Goal: Task Accomplishment & Management: Use online tool/utility

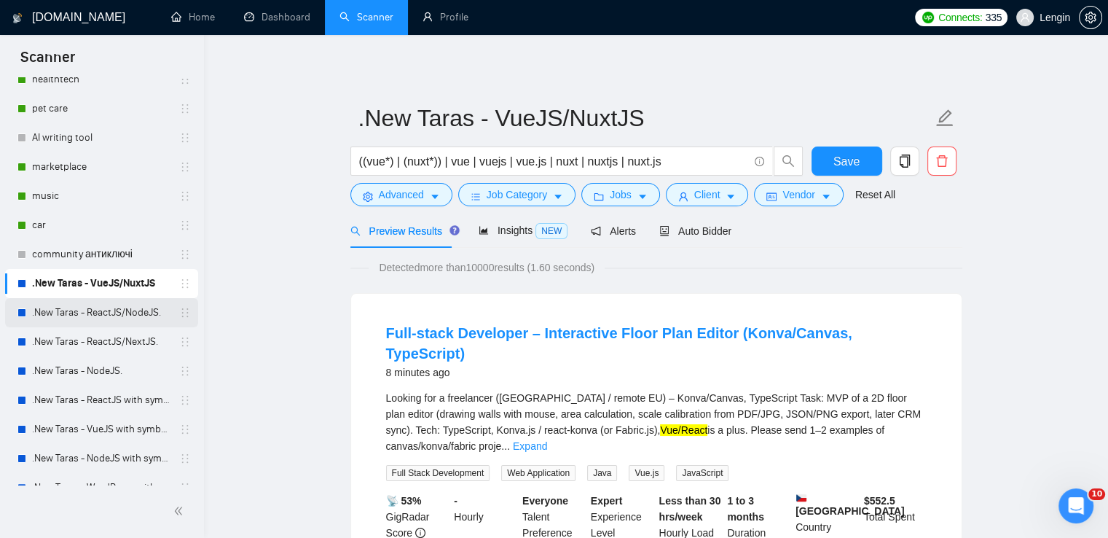
click at [135, 314] on link ".New Taras - ReactJS/NodeJS." at bounding box center [101, 312] width 138 height 29
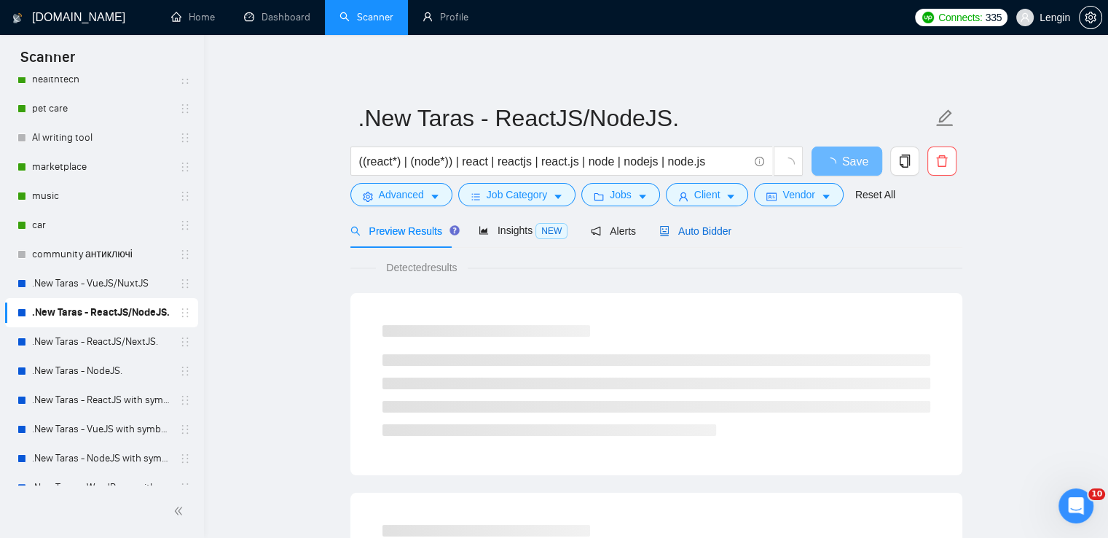
click at [691, 231] on span "Auto Bidder" at bounding box center [695, 231] width 72 height 12
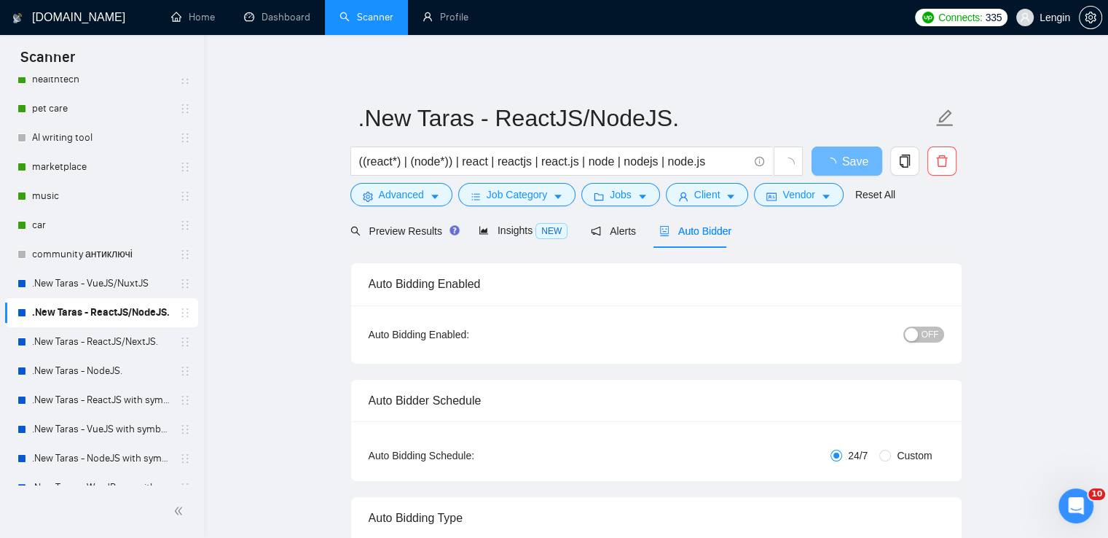
radio input "false"
radio input "true"
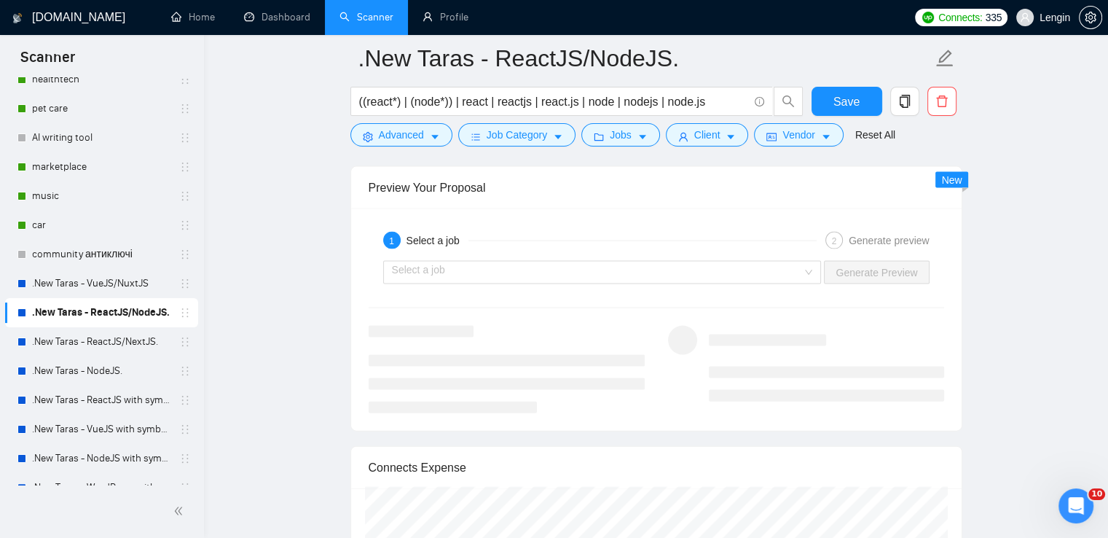
scroll to position [3105, 0]
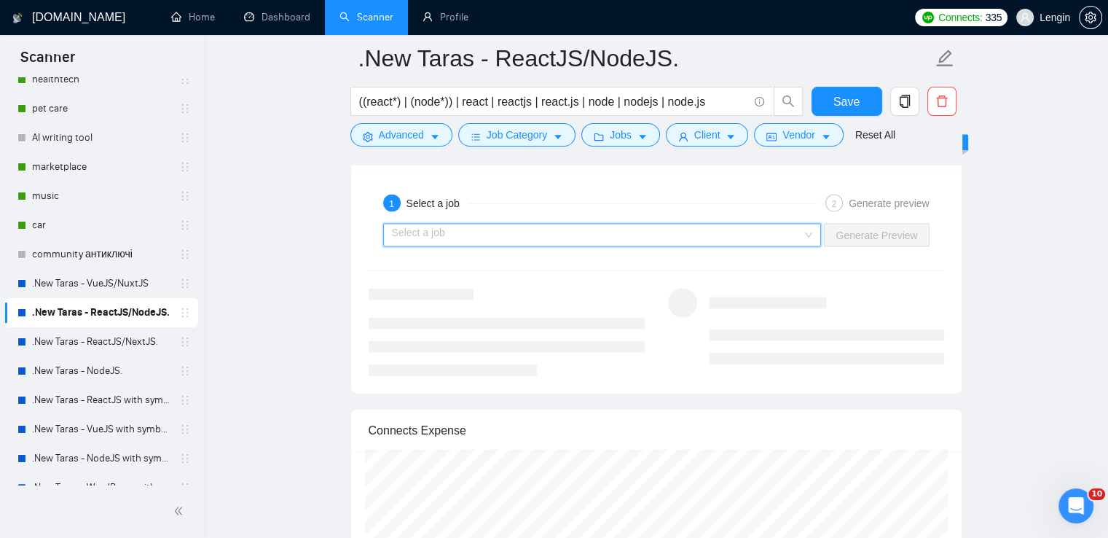
click at [802, 231] on input "search" at bounding box center [597, 235] width 411 height 22
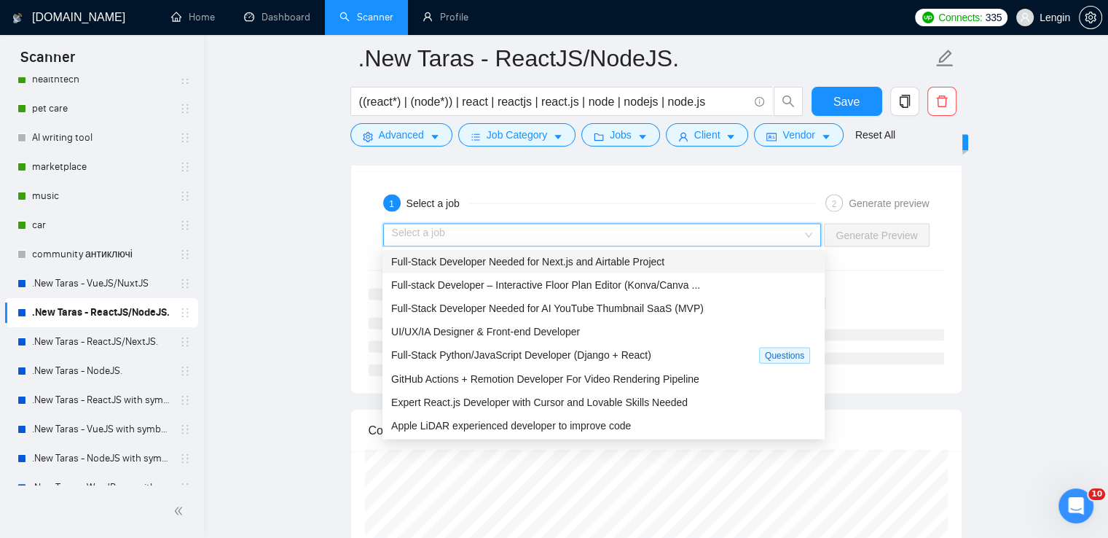
click at [704, 258] on div "Full-Stack Developer Needed for Next.js and Airtable Project" at bounding box center [603, 261] width 425 height 16
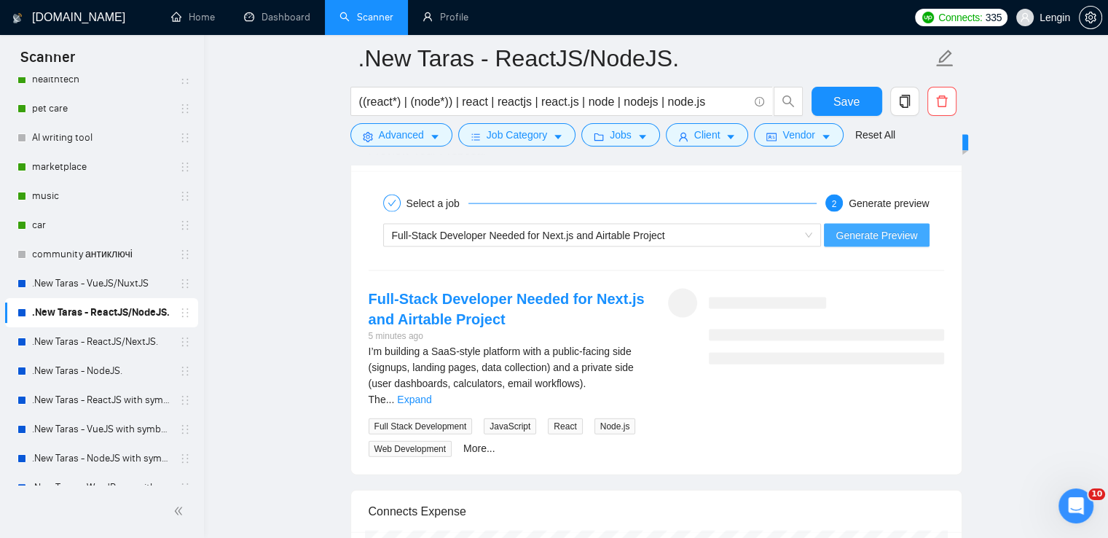
click at [889, 228] on span "Generate Preview" at bounding box center [876, 235] width 82 height 16
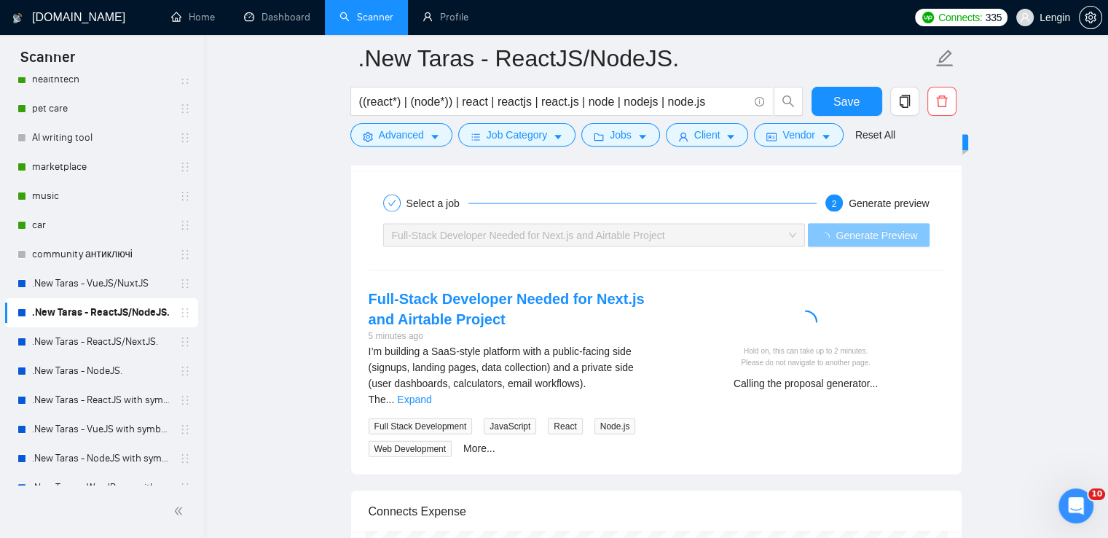
scroll to position [3167, 0]
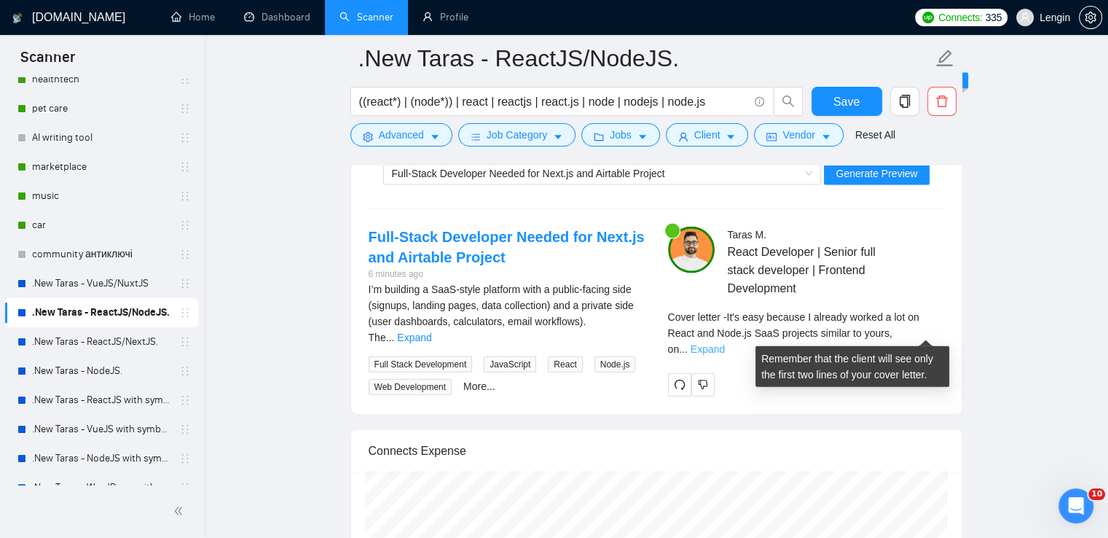
click at [725, 343] on link "Expand" at bounding box center [707, 349] width 34 height 12
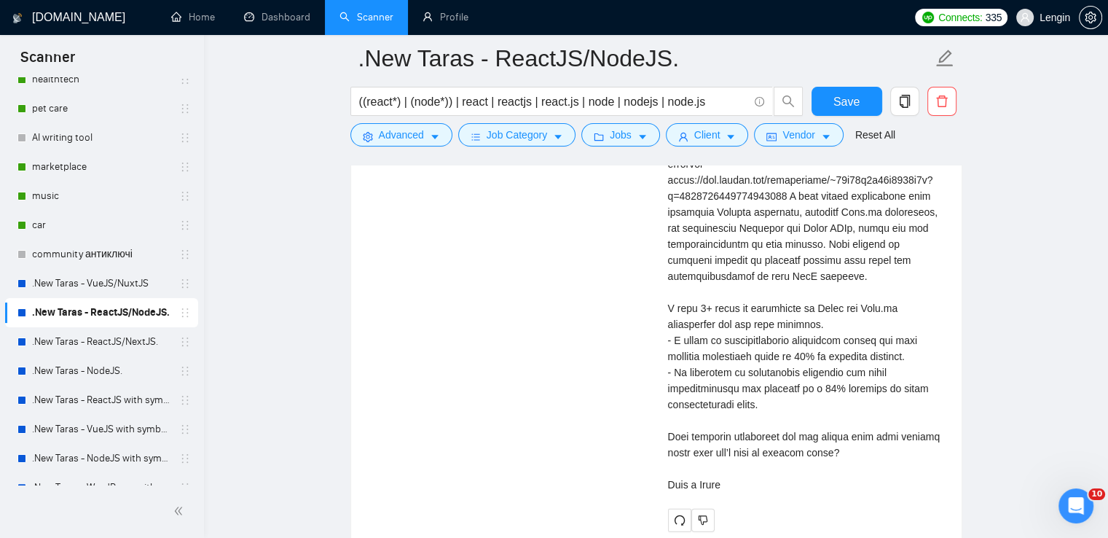
scroll to position [3464, 0]
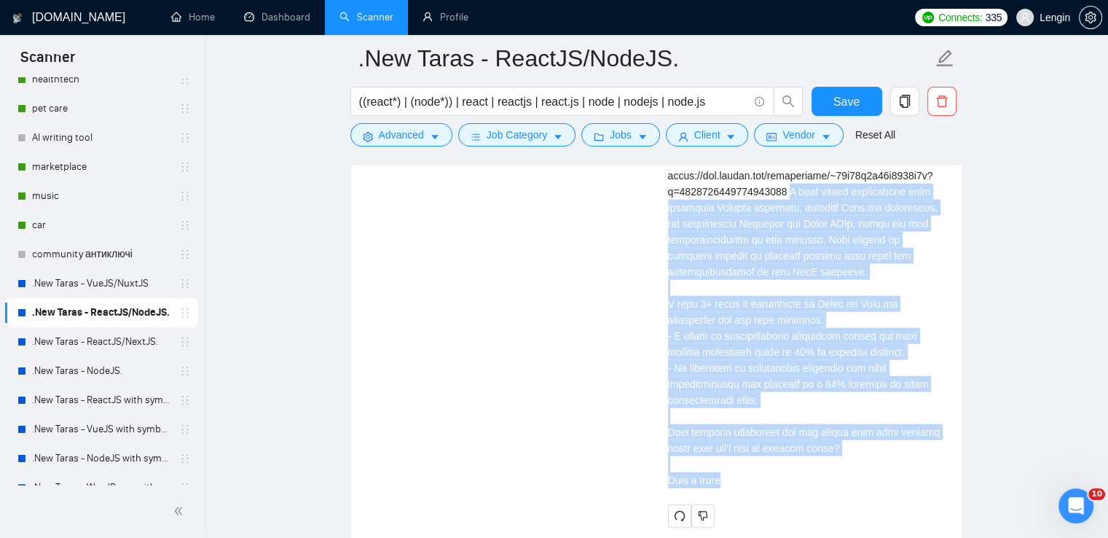
drag, startPoint x: 792, startPoint y: 191, endPoint x: 720, endPoint y: 483, distance: 300.8
click at [720, 483] on div "Cover letter" at bounding box center [806, 255] width 276 height 465
copy div "have worked extensively with debugging Netlify functions, building Next.js comp…"
